Goal: Task Accomplishment & Management: Complete application form

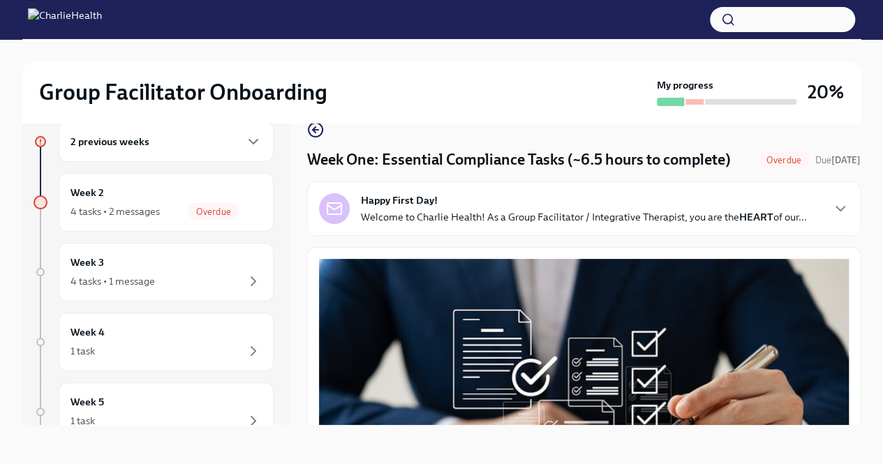
scroll to position [3232, 0]
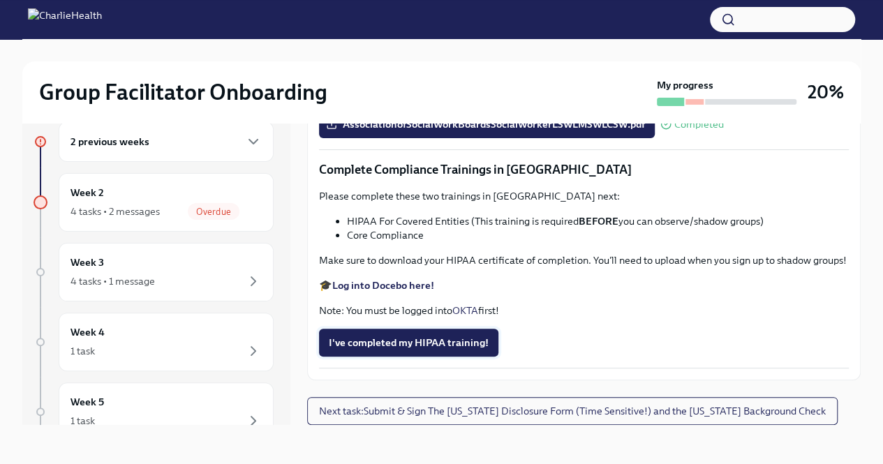
click at [455, 338] on span "I've completed my HIPAA training!" at bounding box center [409, 343] width 160 height 14
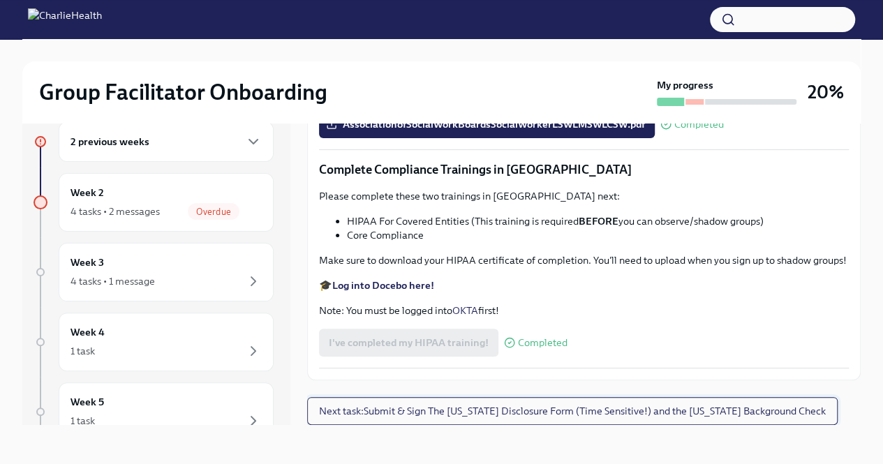
click at [516, 406] on span "Next task : Submit & Sign The [US_STATE] Disclosure Form (Time Sensitive!) and …" at bounding box center [572, 411] width 507 height 14
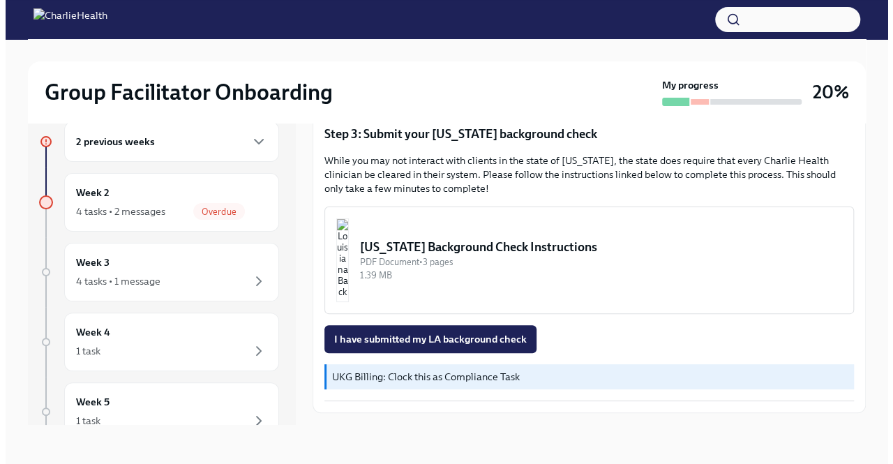
scroll to position [447, 0]
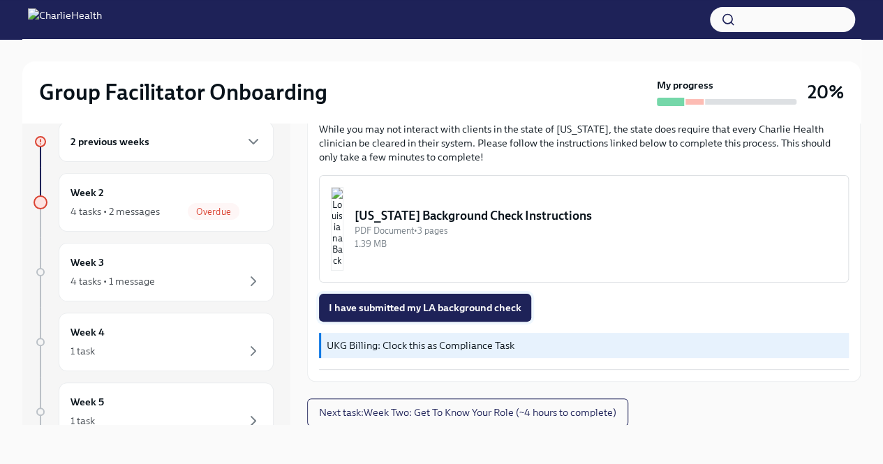
click at [466, 306] on span "I have submitted my LA background check" at bounding box center [425, 308] width 193 height 14
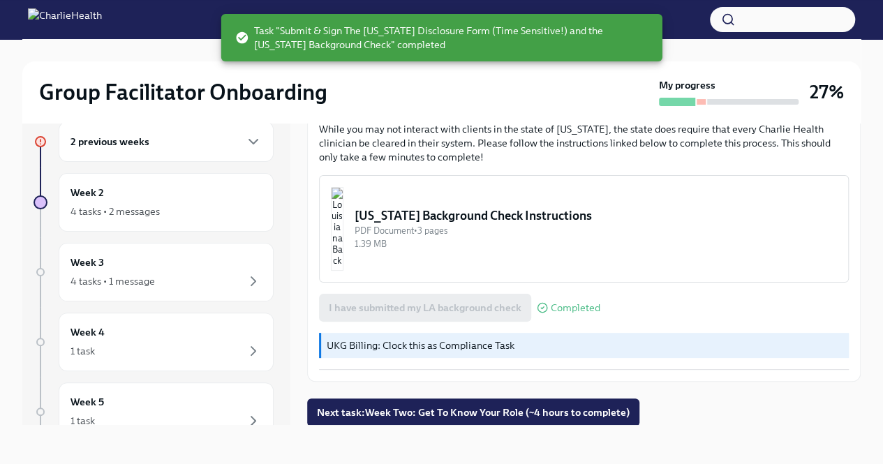
click at [444, 299] on div "I have submitted my LA background check Completed" at bounding box center [459, 308] width 281 height 28
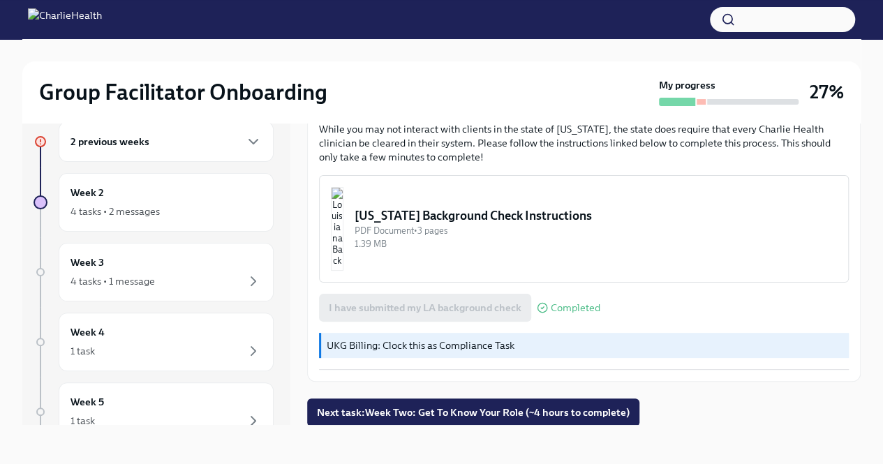
click at [343, 214] on img "button" at bounding box center [337, 229] width 13 height 84
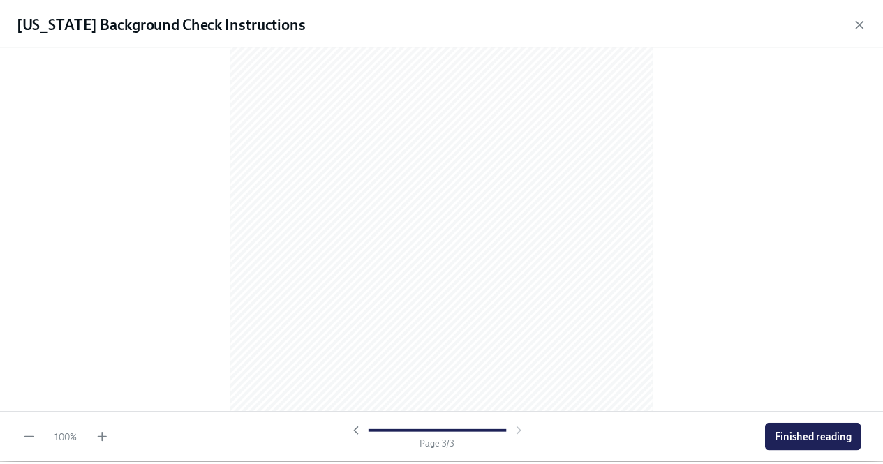
scroll to position [1338, 0]
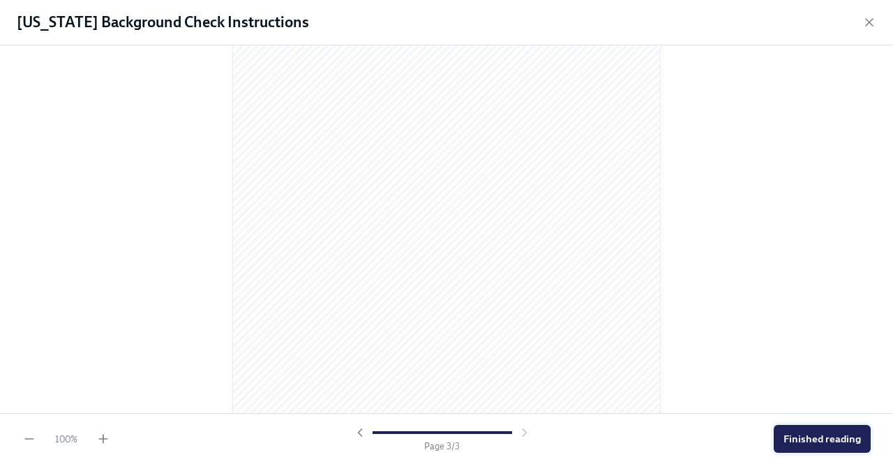
click at [829, 433] on span "Finished reading" at bounding box center [822, 439] width 77 height 14
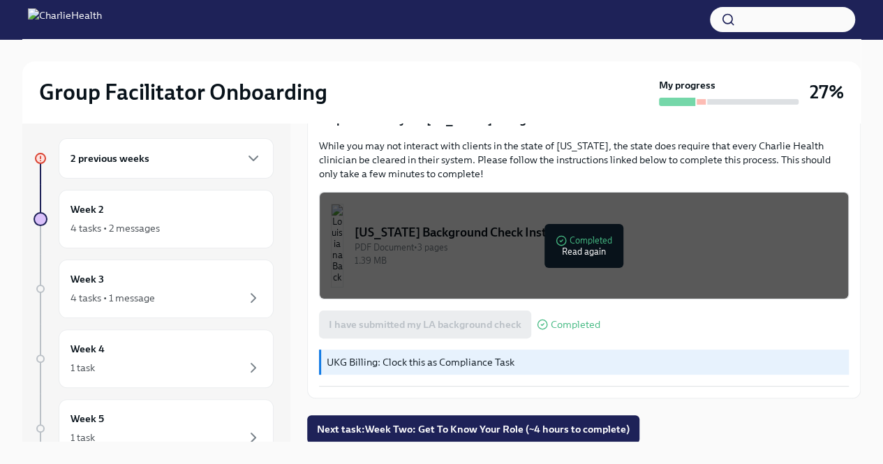
scroll to position [0, 0]
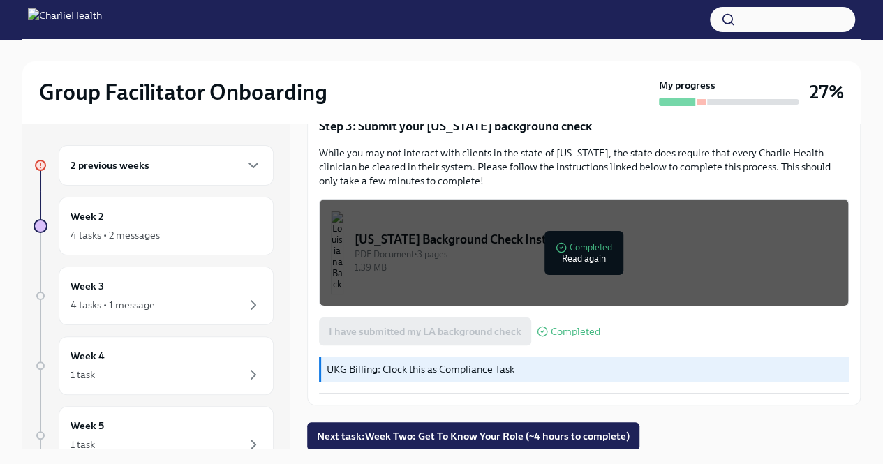
click at [149, 171] on div "2 previous weeks" at bounding box center [165, 165] width 191 height 17
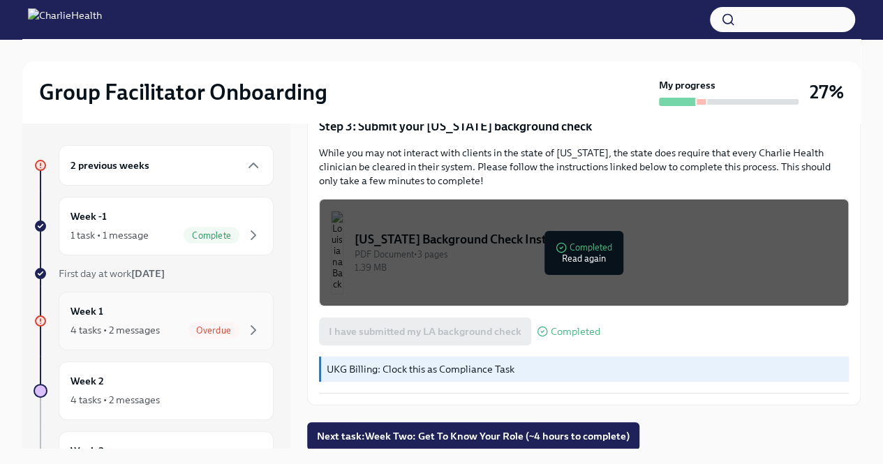
click at [209, 331] on span "Overdue" at bounding box center [214, 330] width 52 height 10
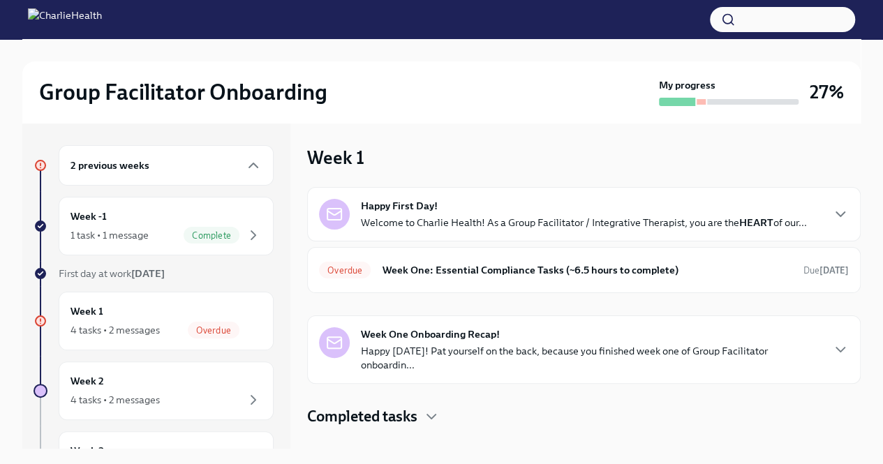
click at [509, 226] on p "Welcome to Charlie Health! As a Group Facilitator / Integrative Therapist, you …" at bounding box center [584, 223] width 446 height 14
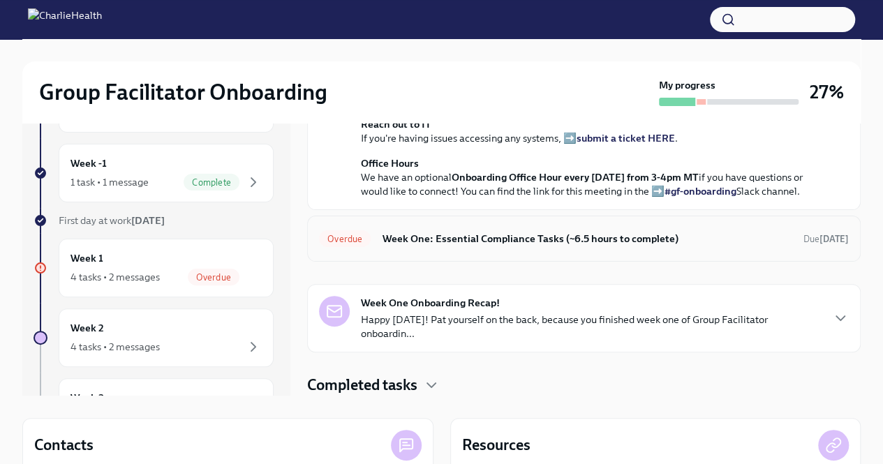
scroll to position [140, 0]
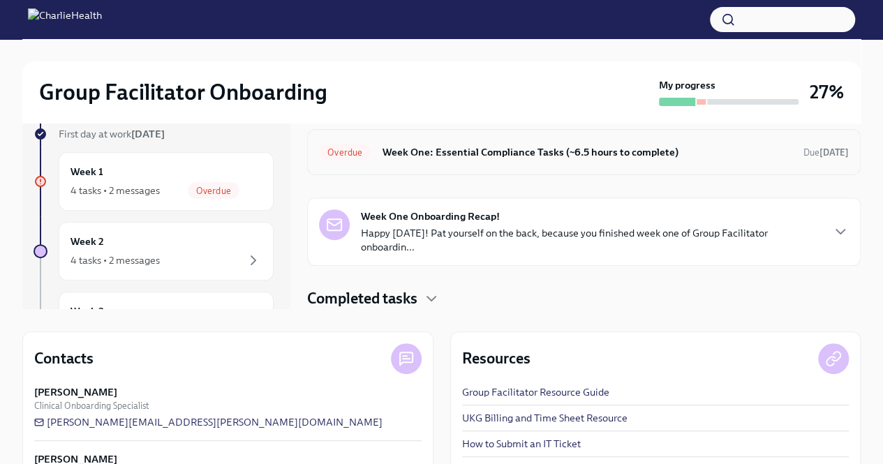
click at [484, 151] on h6 "Week One: Essential Compliance Tasks (~6.5 hours to complete)" at bounding box center [587, 151] width 410 height 15
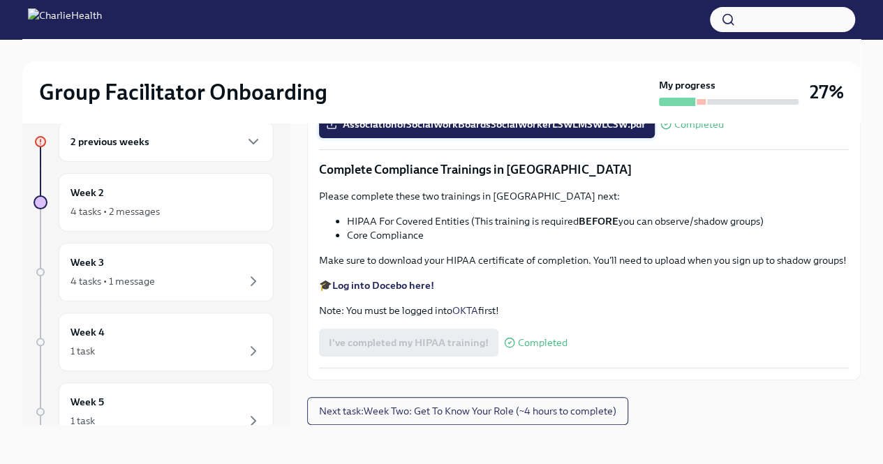
scroll to position [3232, 0]
click at [438, 410] on span "Next task : Week Two: Get To Know Your Role (~4 hours to complete)" at bounding box center [467, 411] width 297 height 14
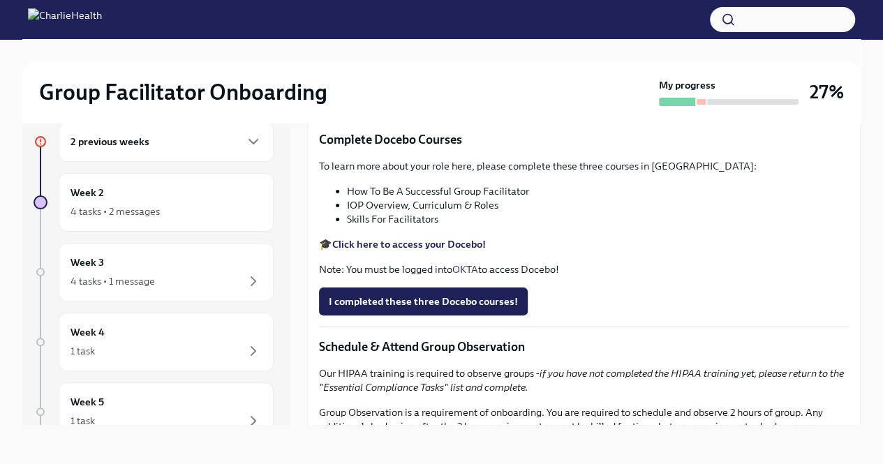
scroll to position [279, 0]
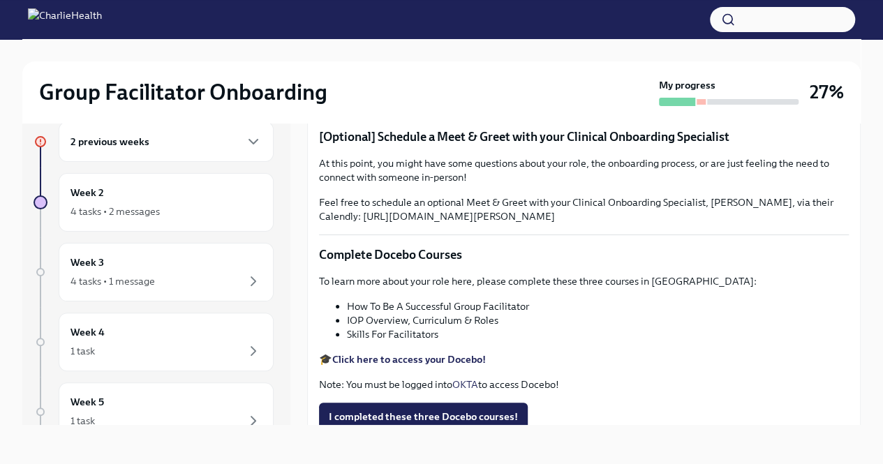
click at [117, 149] on h6 "2 previous weeks" at bounding box center [109, 141] width 79 height 15
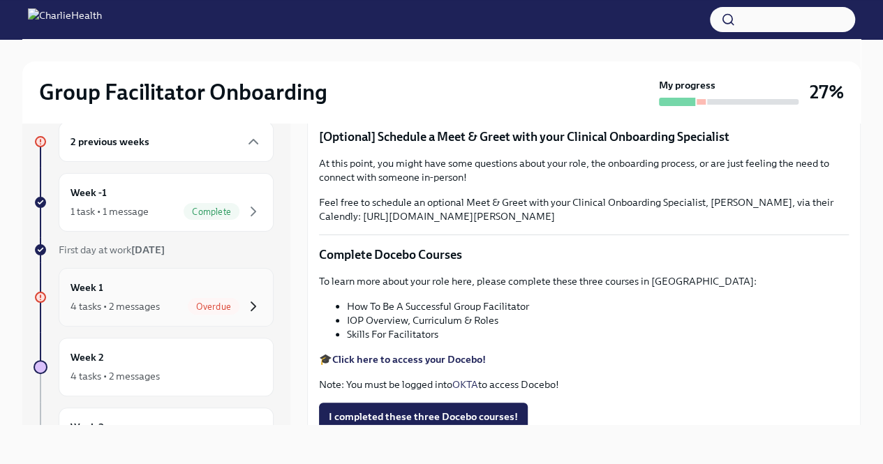
click at [245, 311] on icon "button" at bounding box center [253, 306] width 17 height 17
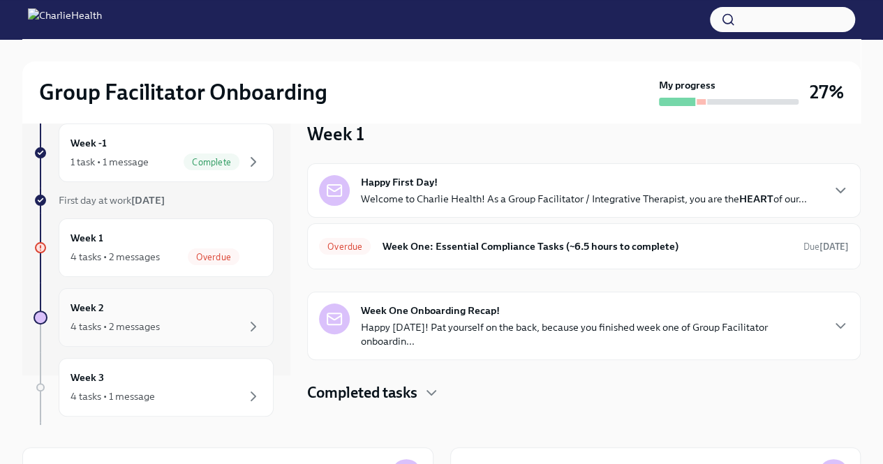
scroll to position [70, 0]
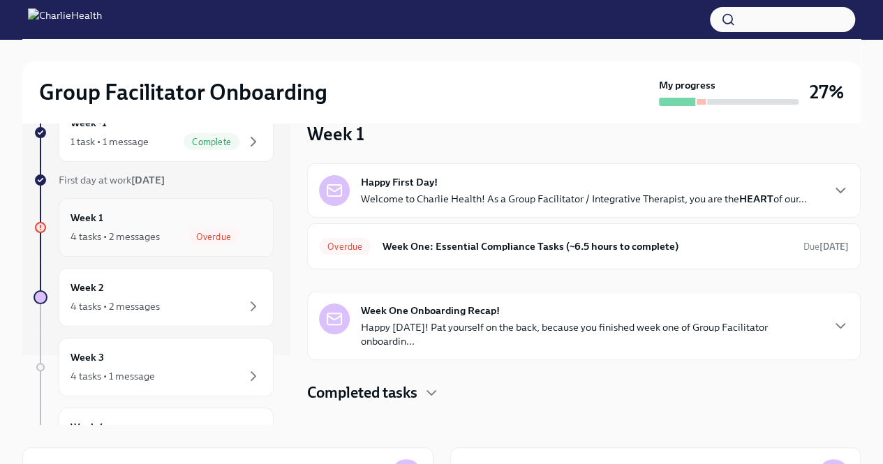
click at [173, 232] on div "4 tasks • 2 messages Overdue" at bounding box center [165, 236] width 191 height 17
click at [452, 237] on div "Overdue Week One: Essential Compliance Tasks (~6.5 hours to complete) Due [DATE]" at bounding box center [584, 246] width 530 height 22
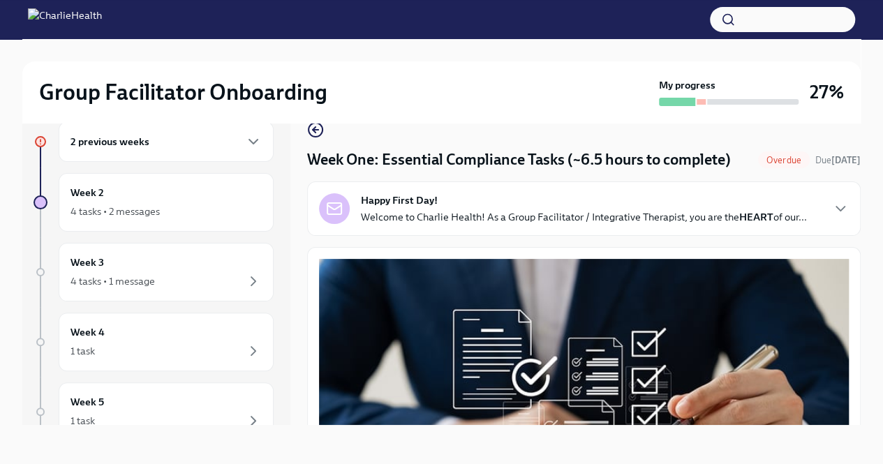
click at [198, 133] on div "2 previous weeks" at bounding box center [165, 141] width 191 height 17
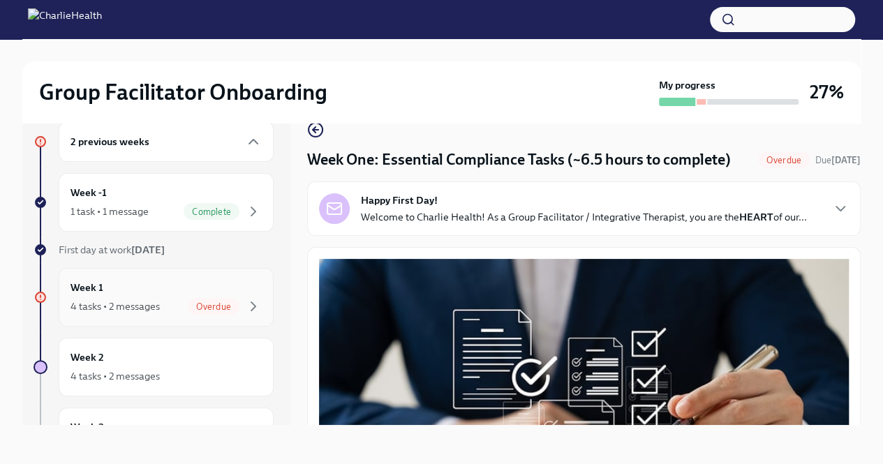
click at [222, 301] on span "Overdue" at bounding box center [214, 306] width 52 height 10
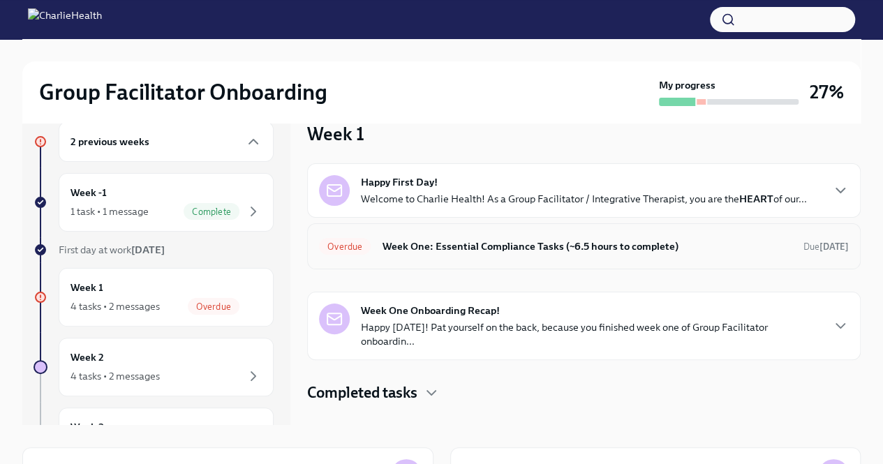
click at [493, 250] on h6 "Week One: Essential Compliance Tasks (~6.5 hours to complete)" at bounding box center [587, 246] width 410 height 15
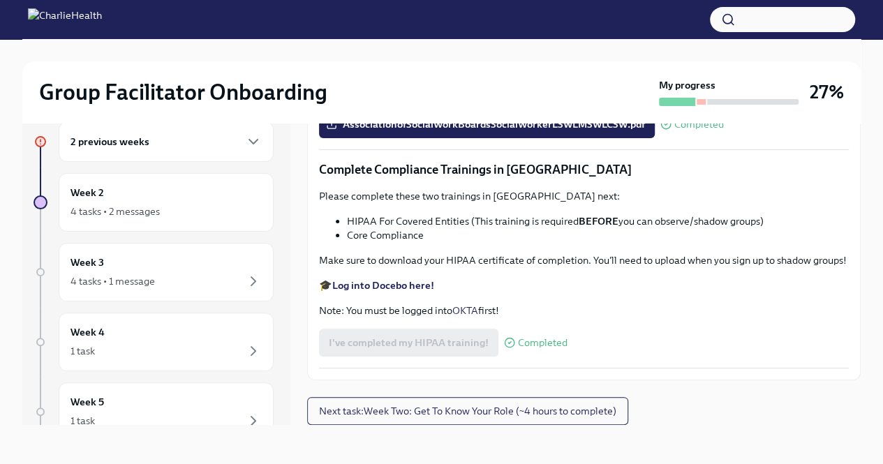
scroll to position [3232, 0]
click at [534, 410] on span "Next task : Week Two: Get To Know Your Role (~4 hours to complete)" at bounding box center [467, 411] width 297 height 14
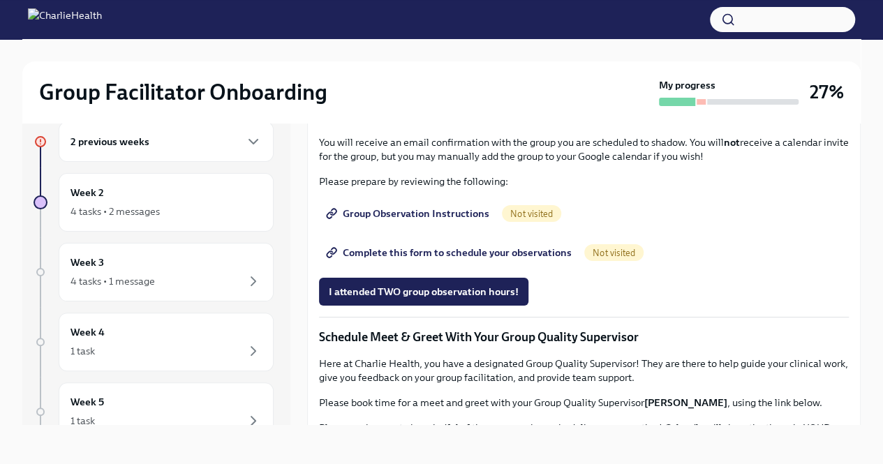
scroll to position [768, 0]
